Goal: Transaction & Acquisition: Purchase product/service

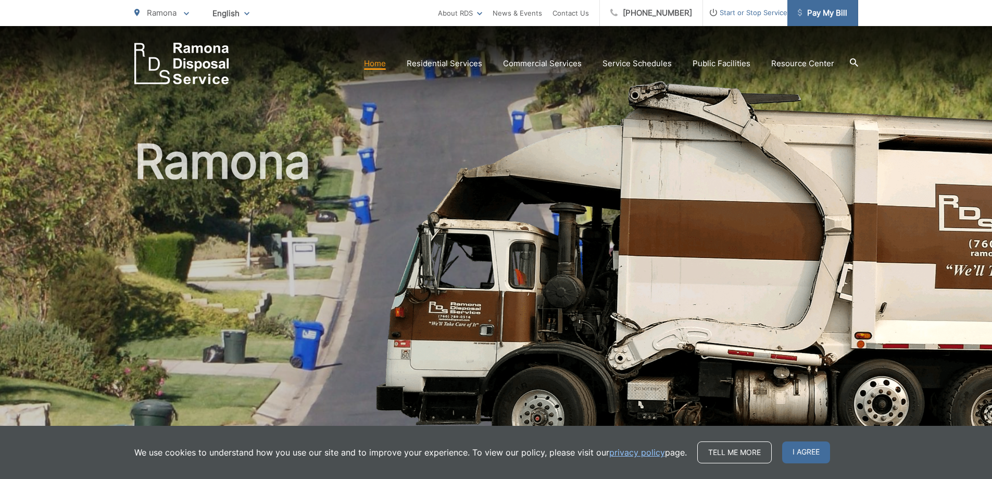
click at [811, 10] on span "Pay My Bill" at bounding box center [822, 13] width 49 height 13
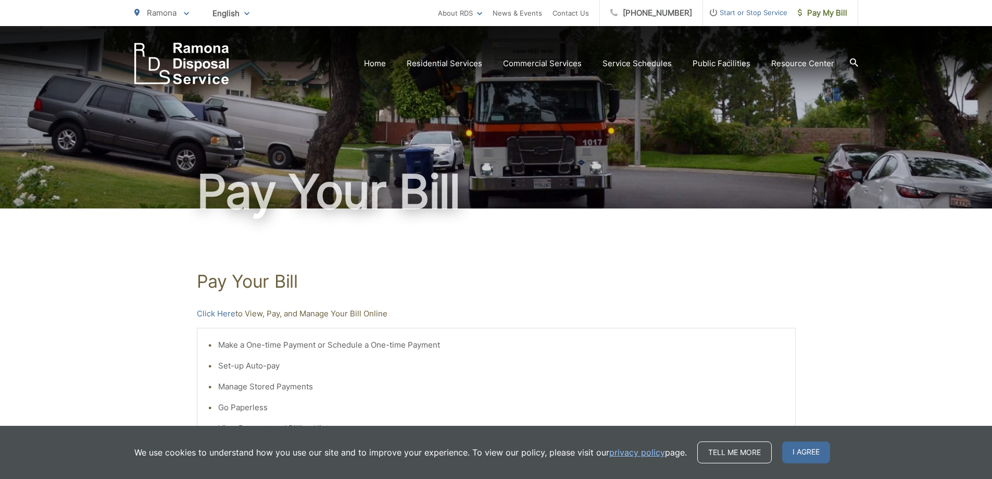
scroll to position [156, 0]
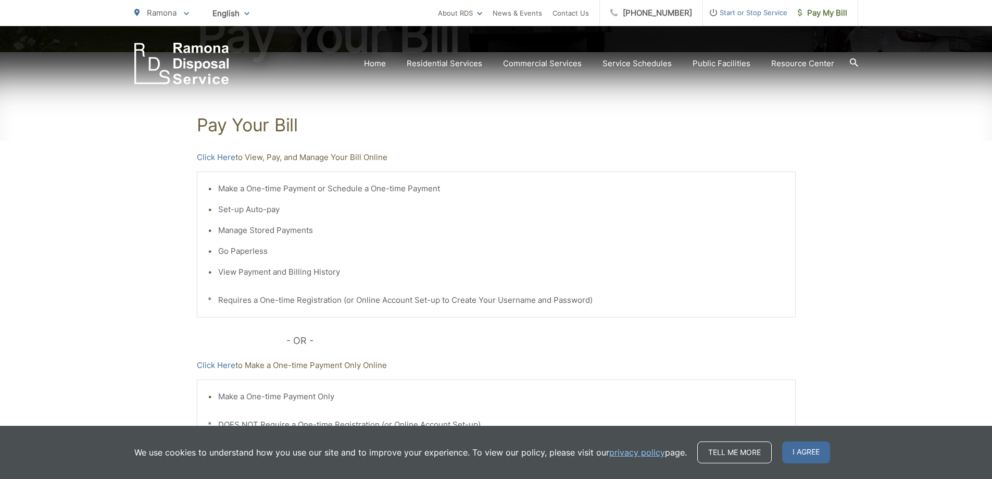
click at [213, 147] on div "Pay Your Bill Click Here to View, Pay, and Manage Your Bill Online Make a One-t…" at bounding box center [496, 286] width 599 height 468
click at [215, 154] on link "Click Here" at bounding box center [216, 157] width 39 height 13
